Goal: Task Accomplishment & Management: Use online tool/utility

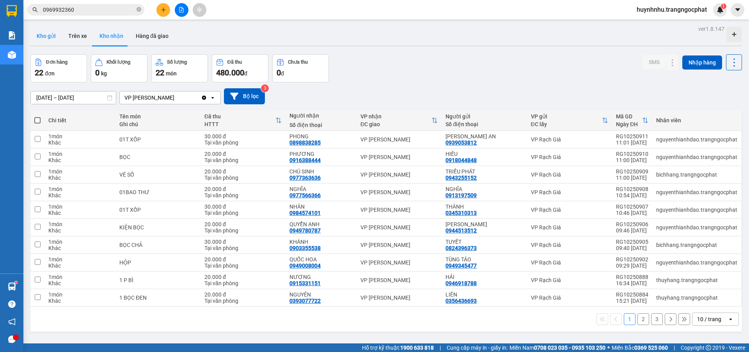
click at [53, 38] on button "Kho gửi" at bounding box center [46, 36] width 32 height 19
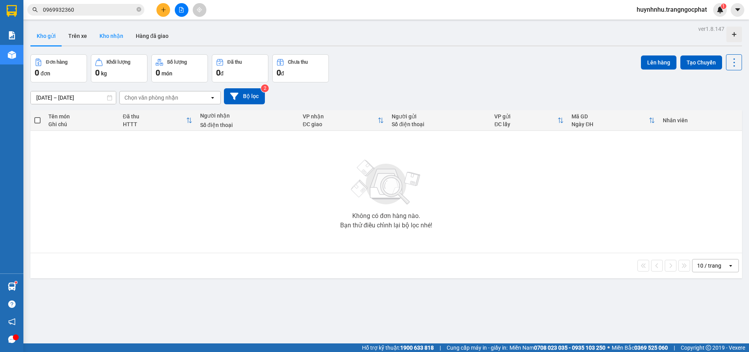
click at [111, 35] on button "Kho nhận" at bounding box center [111, 36] width 36 height 19
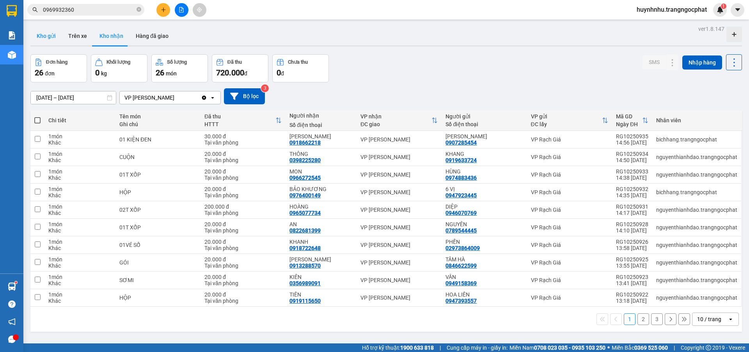
click at [54, 30] on button "Kho gửi" at bounding box center [46, 36] width 32 height 19
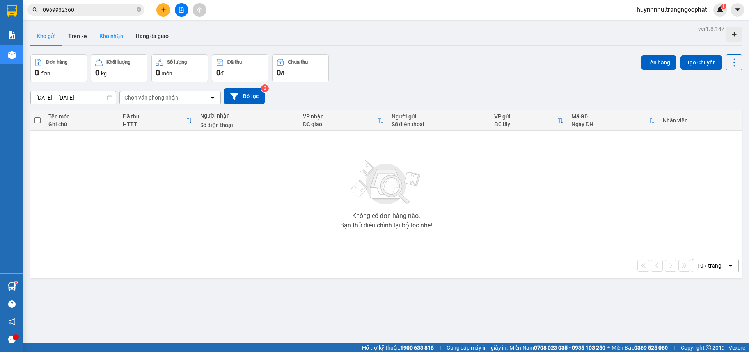
click at [107, 38] on button "Kho nhận" at bounding box center [111, 36] width 36 height 19
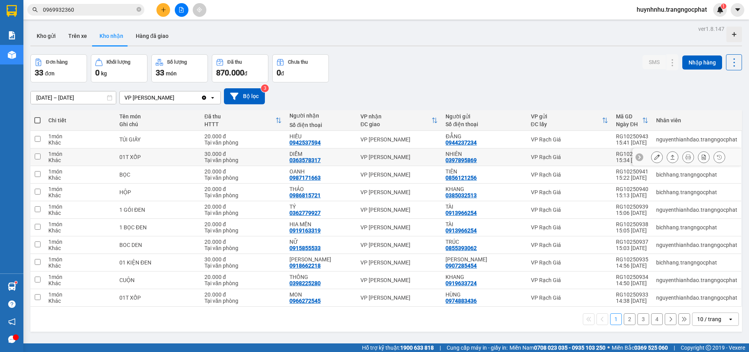
click at [670, 158] on icon at bounding box center [672, 156] width 5 height 5
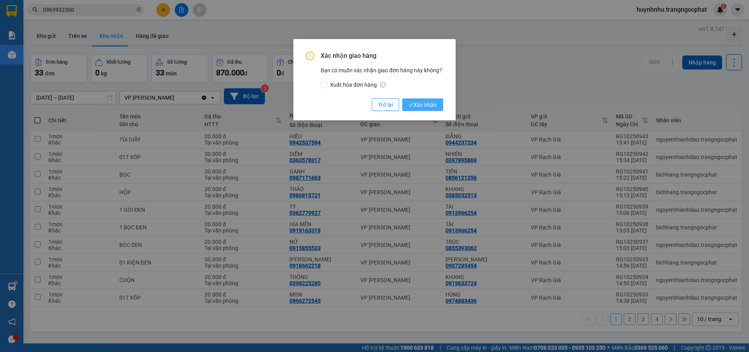
click at [417, 108] on span "Xác nhận" at bounding box center [423, 104] width 28 height 9
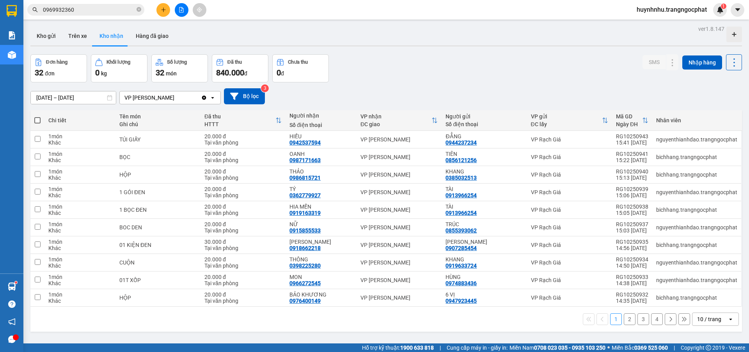
click at [104, 13] on input "0969932360" at bounding box center [89, 9] width 92 height 9
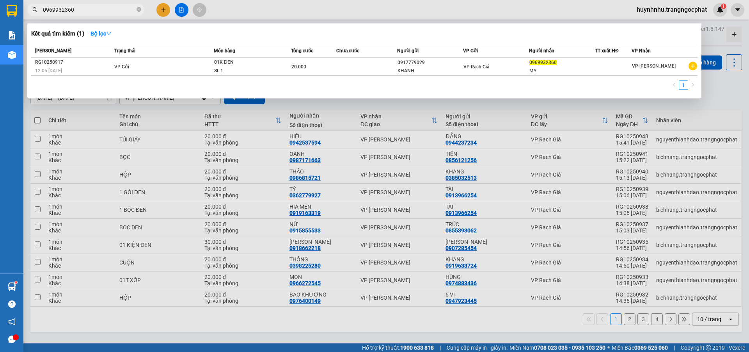
click at [104, 13] on input "0969932360" at bounding box center [89, 9] width 92 height 9
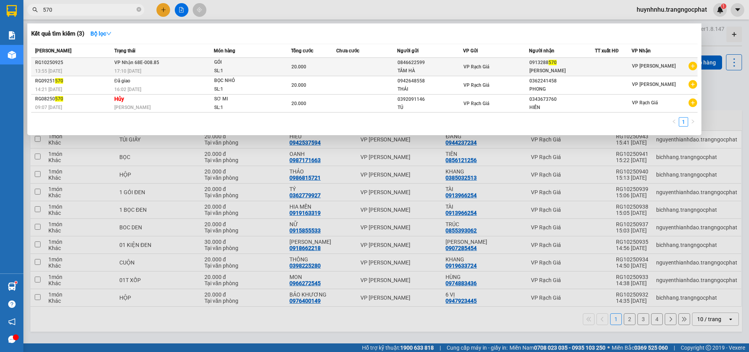
type input "570"
click at [569, 71] on div "[PERSON_NAME]" at bounding box center [561, 71] width 65 height 8
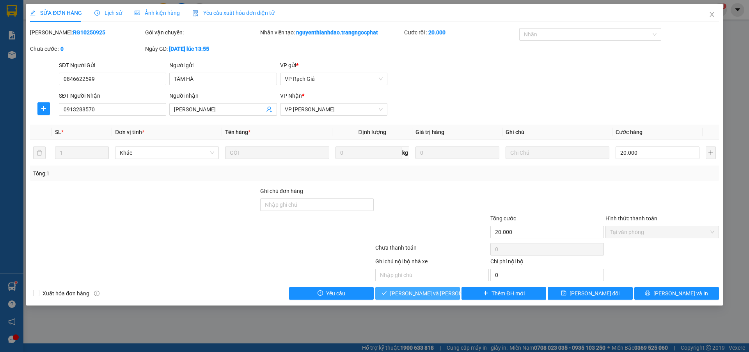
click at [433, 296] on span "[PERSON_NAME] và [PERSON_NAME] hàng" at bounding box center [442, 293] width 105 height 9
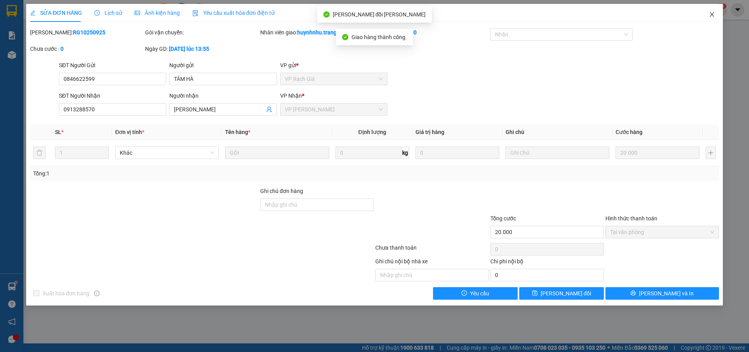
click at [710, 16] on icon "close" at bounding box center [712, 14] width 6 height 6
